Goal: Register for event/course

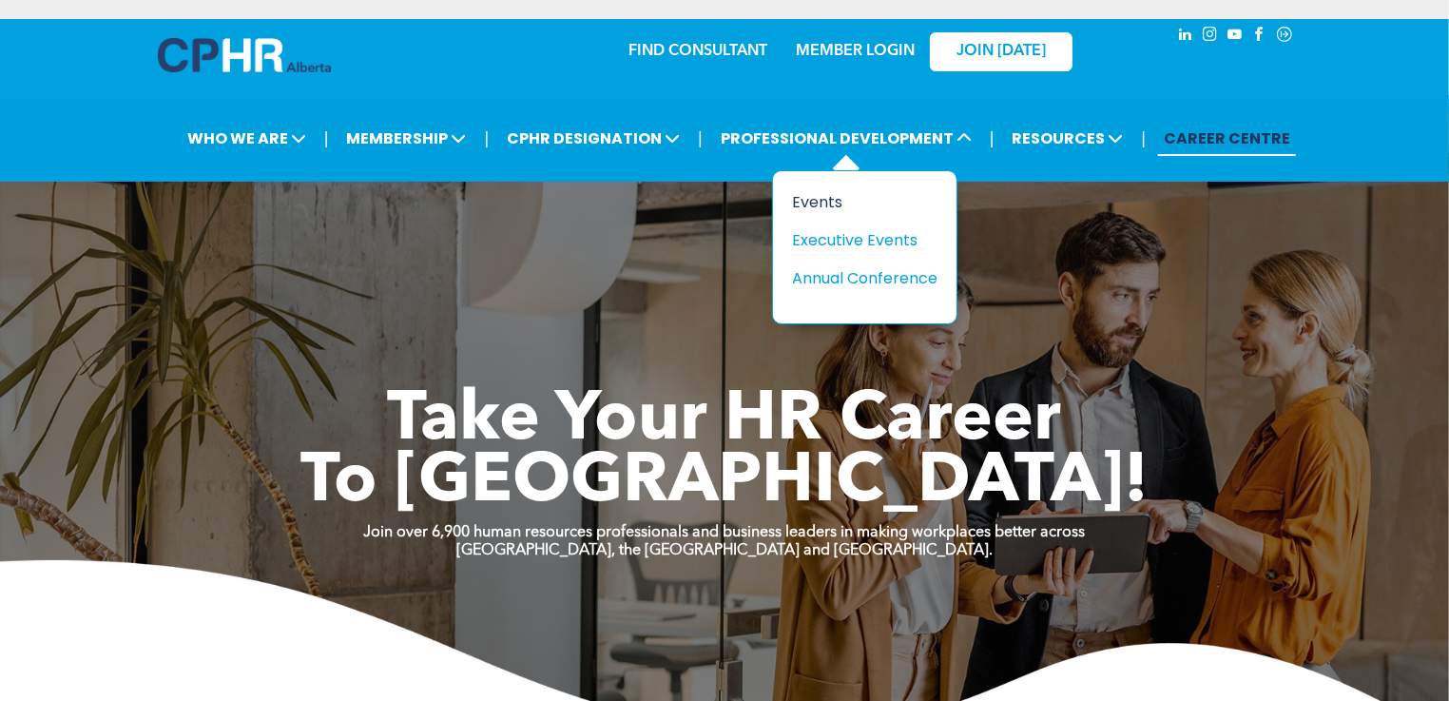
click at [819, 198] on div "Events" at bounding box center [857, 202] width 131 height 24
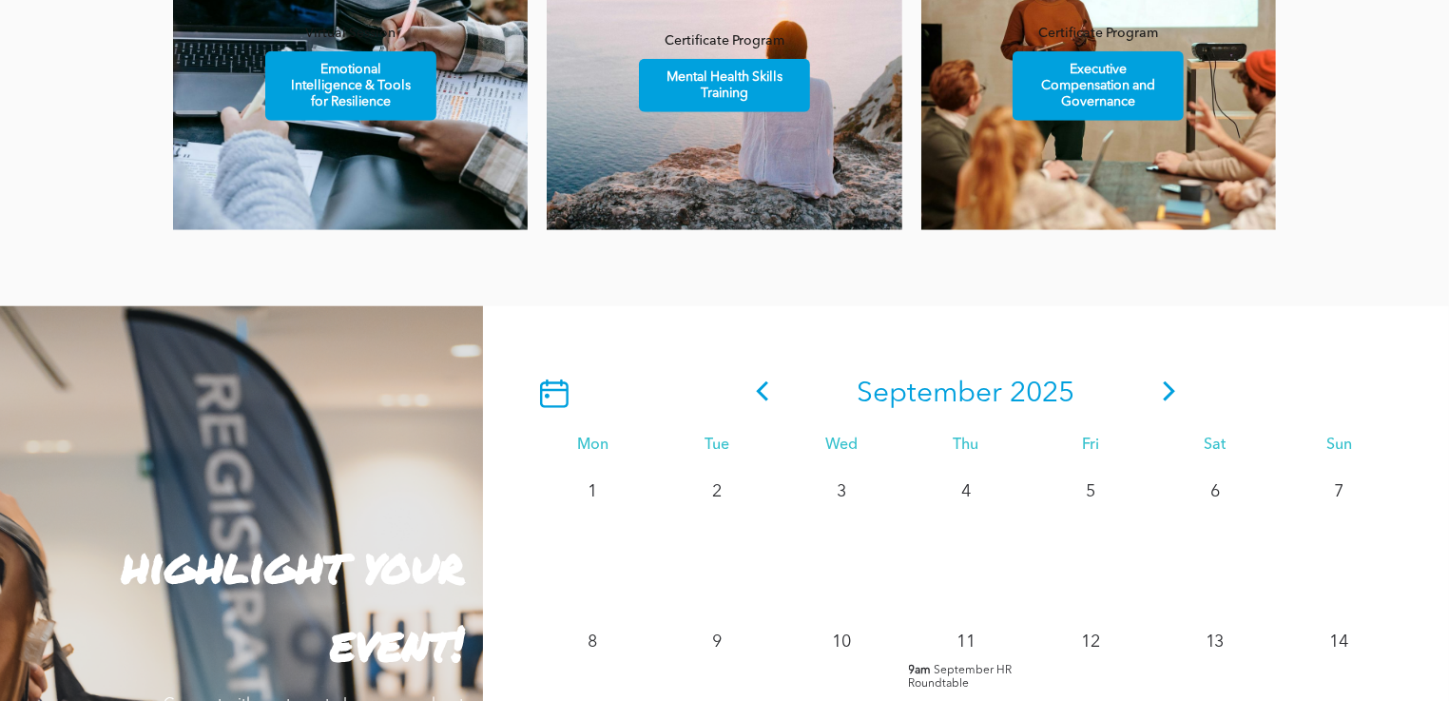
scroll to position [1330, 0]
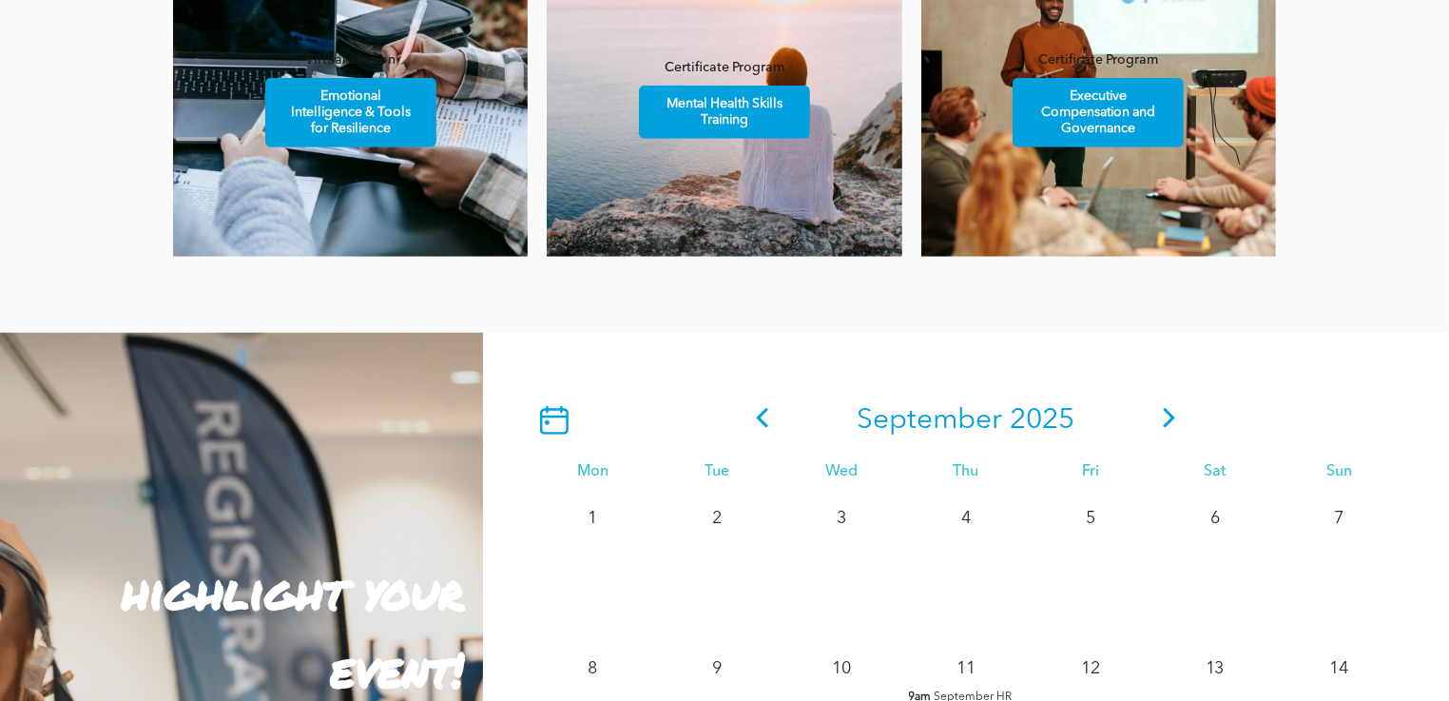
click at [1172, 411] on icon at bounding box center [1169, 418] width 29 height 20
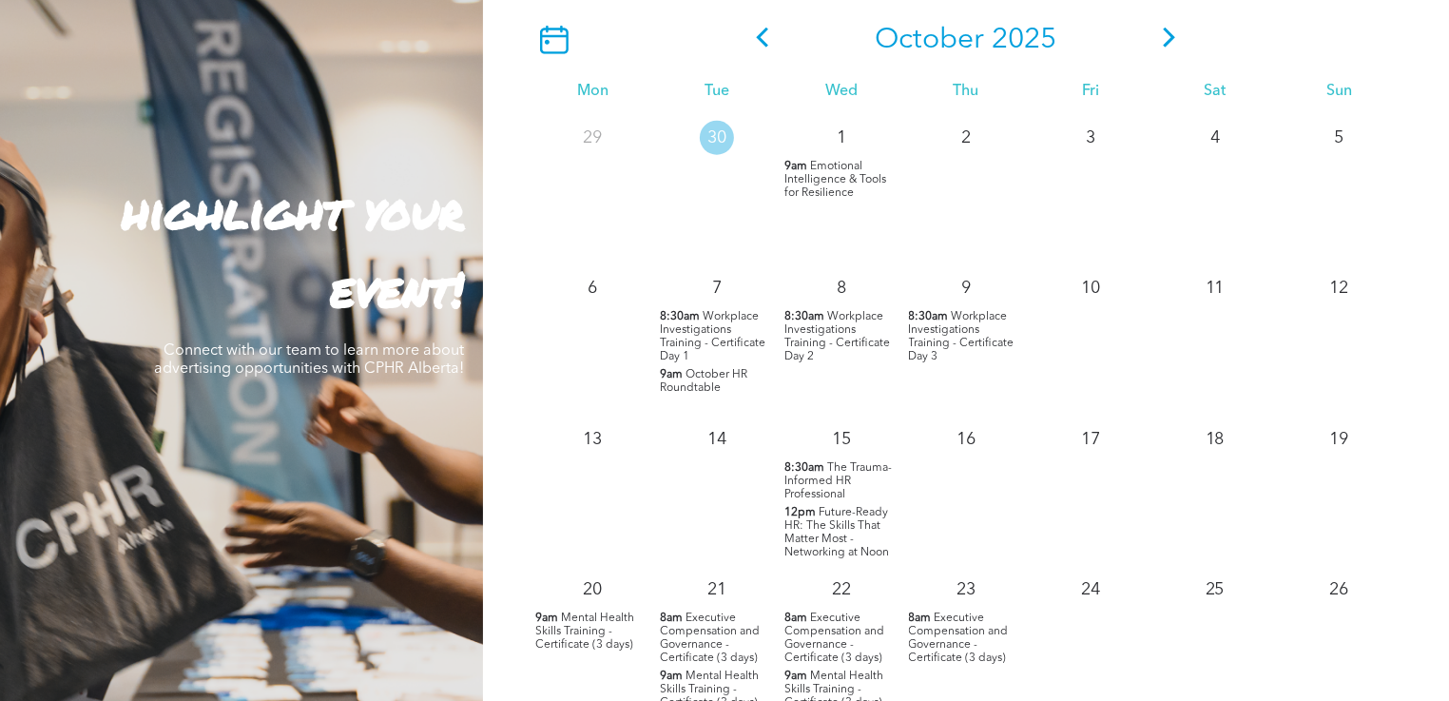
scroll to position [1615, 0]
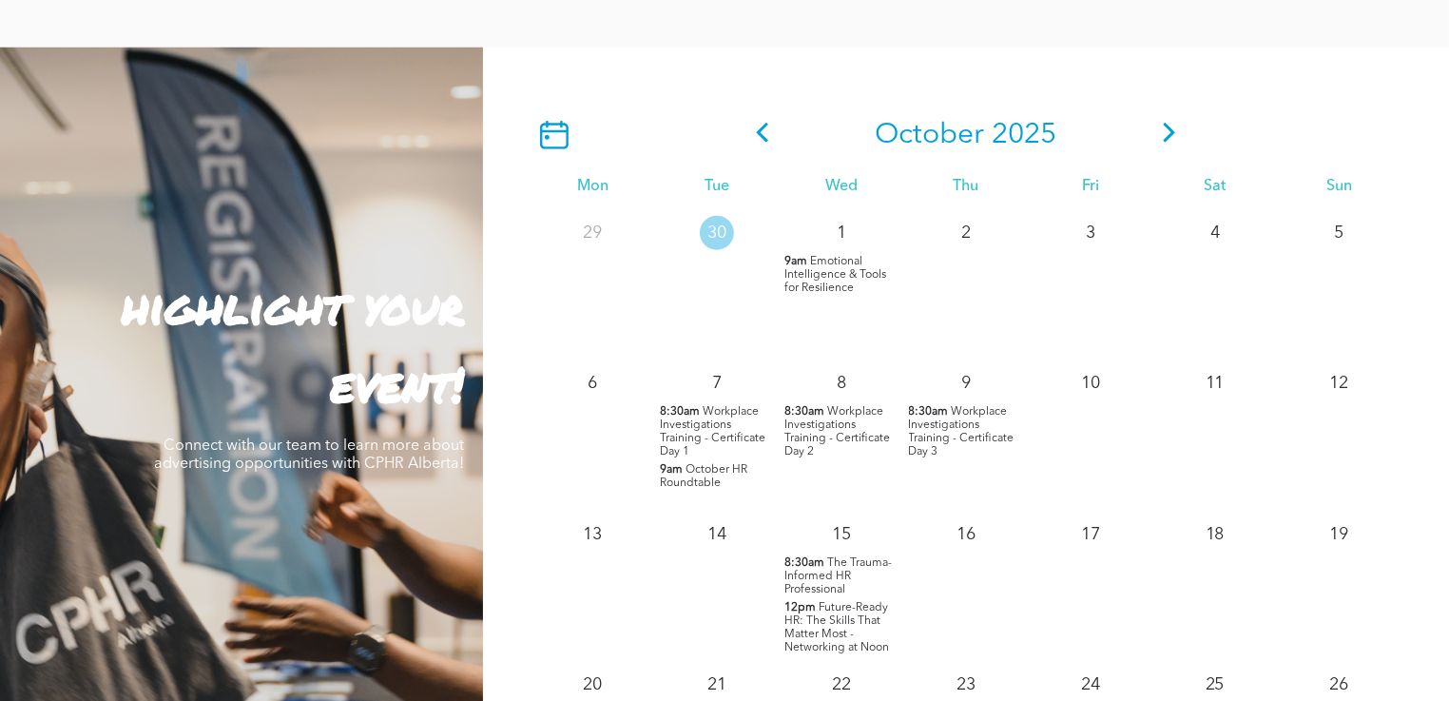
click at [1166, 127] on icon at bounding box center [1169, 133] width 29 height 20
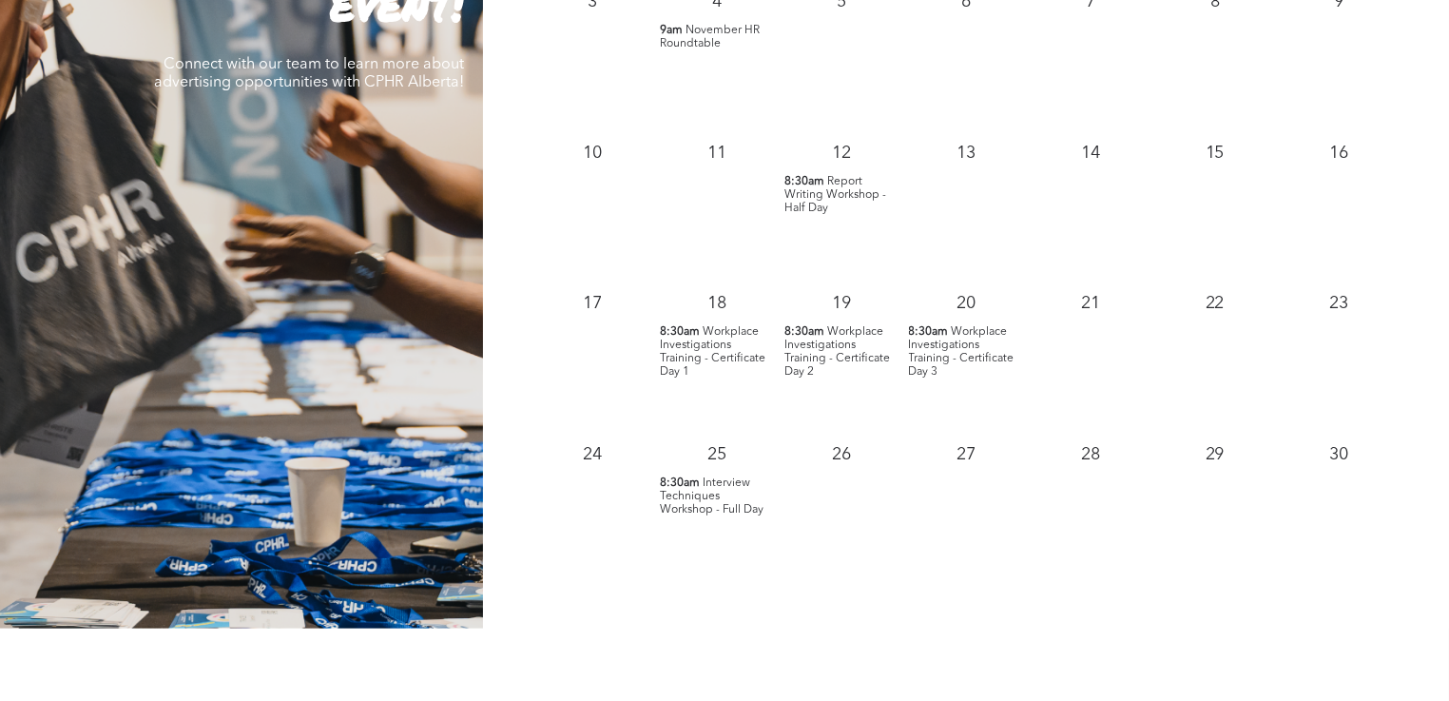
scroll to position [1710, 0]
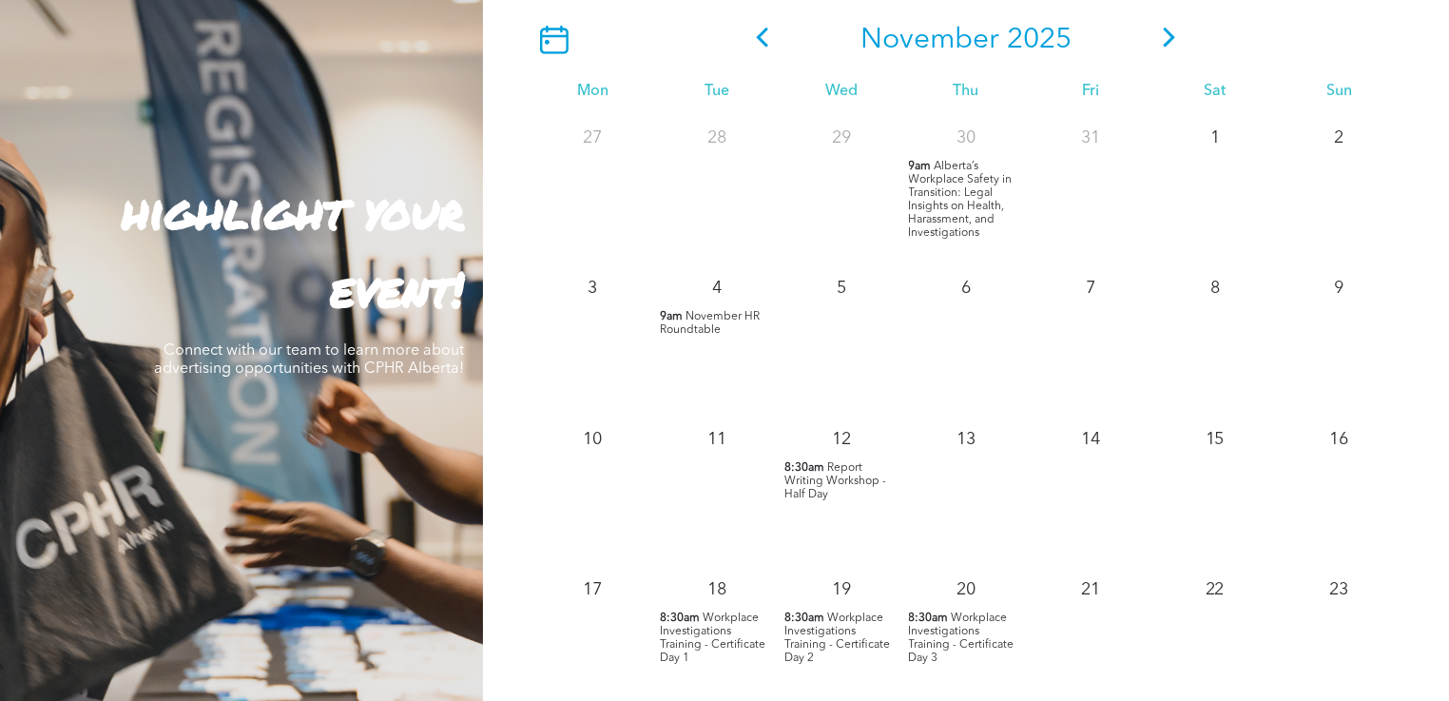
click at [1167, 38] on icon at bounding box center [1169, 38] width 29 height 20
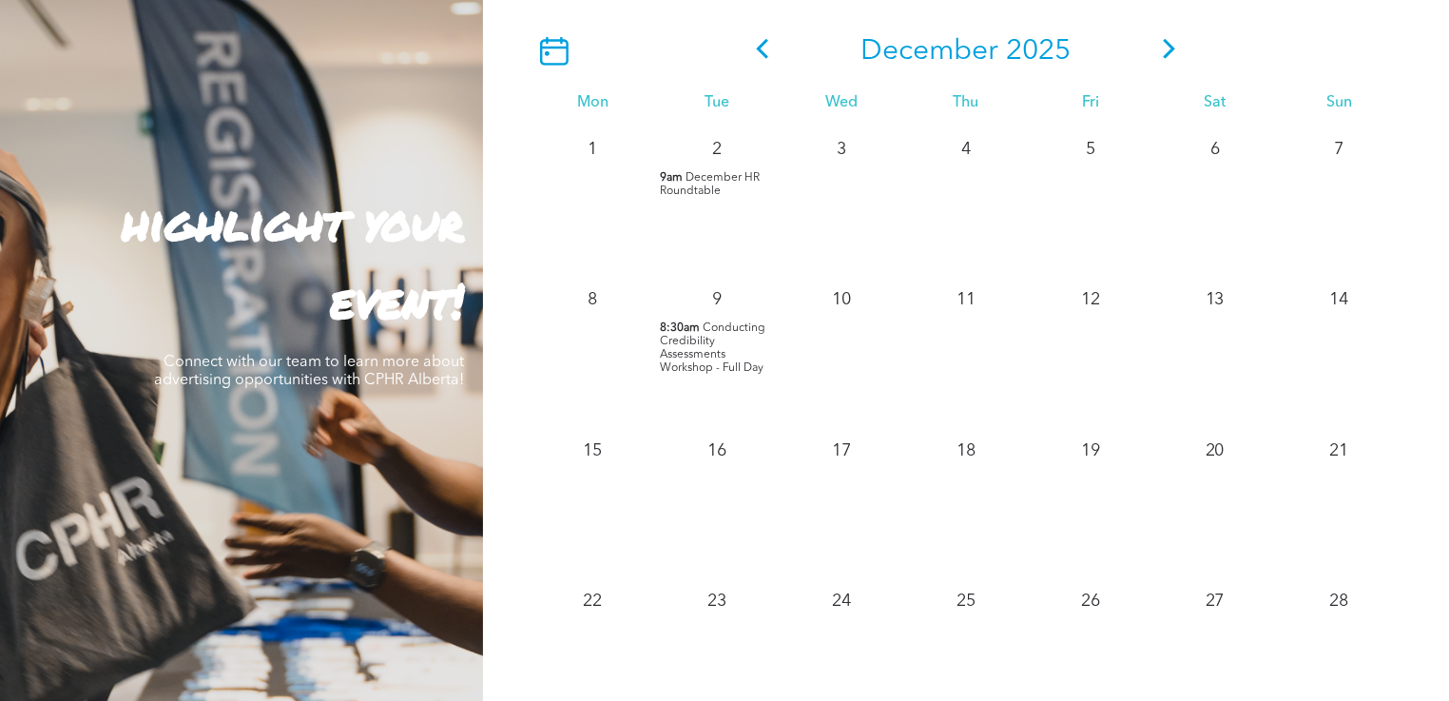
scroll to position [1615, 0]
